Goal: Task Accomplishment & Management: Complete application form

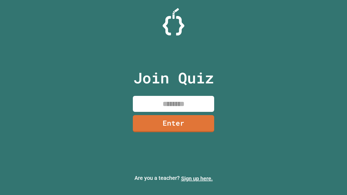
click at [197, 179] on link "Sign up here." at bounding box center [197, 178] width 32 height 7
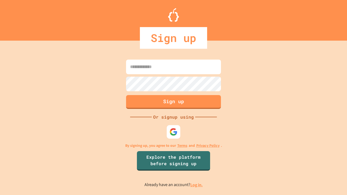
click at [197, 185] on link "Log in." at bounding box center [196, 185] width 12 height 6
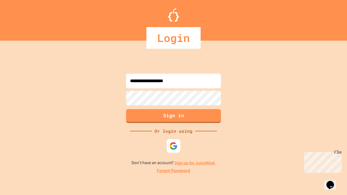
type input "**********"
